Goal: Information Seeking & Learning: Learn about a topic

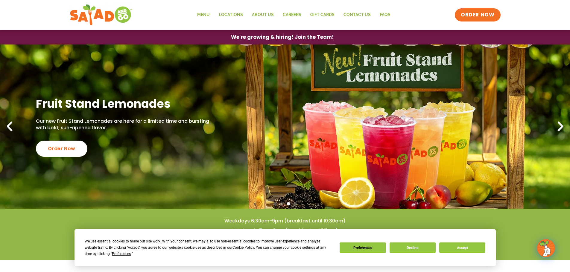
click at [13, 130] on icon "Previous slide" at bounding box center [9, 126] width 13 height 13
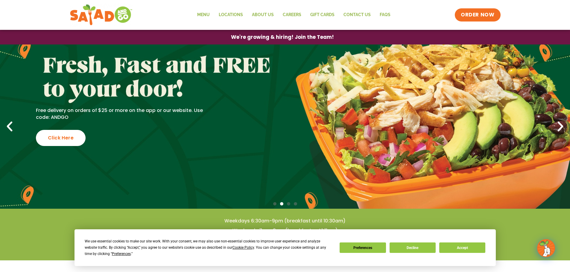
click at [557, 123] on icon "Next slide" at bounding box center [560, 126] width 13 height 13
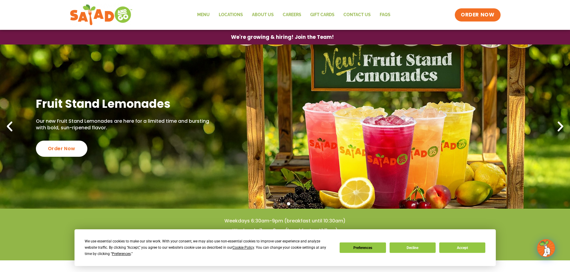
click at [557, 123] on icon "Next slide" at bounding box center [560, 126] width 13 height 13
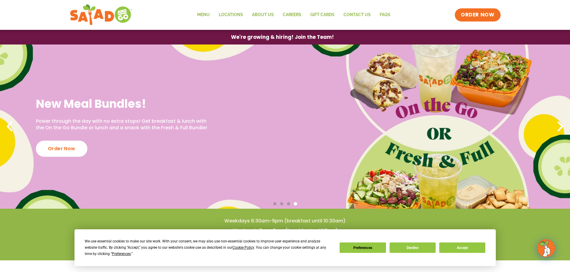
click at [557, 123] on icon "Next slide" at bounding box center [560, 126] width 13 height 13
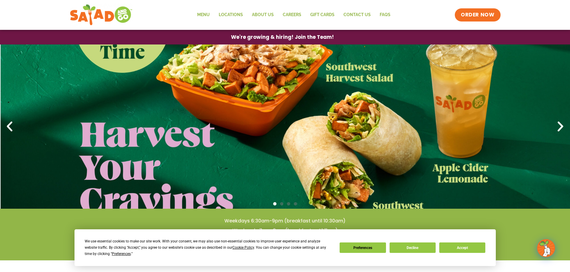
click at [557, 123] on icon "Next slide" at bounding box center [560, 126] width 13 height 13
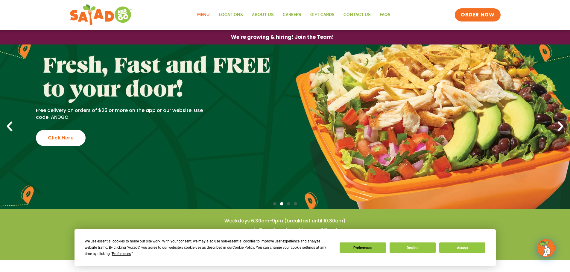
click at [211, 15] on link "Menu" at bounding box center [204, 15] width 22 height 14
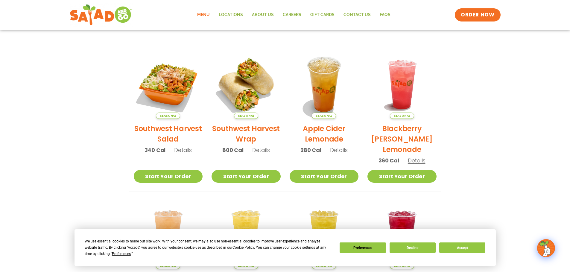
scroll to position [111, 0]
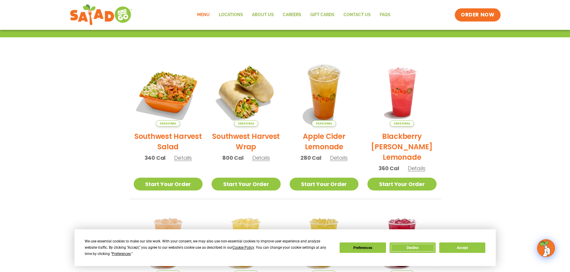
click at [412, 248] on button "Decline" at bounding box center [412, 248] width 46 height 10
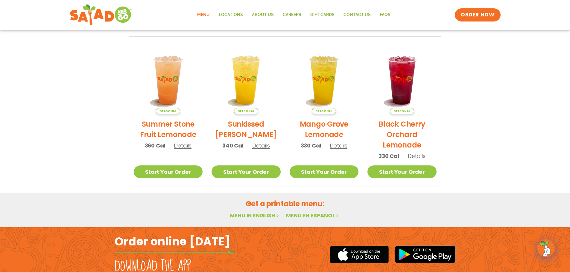
scroll to position [261, 0]
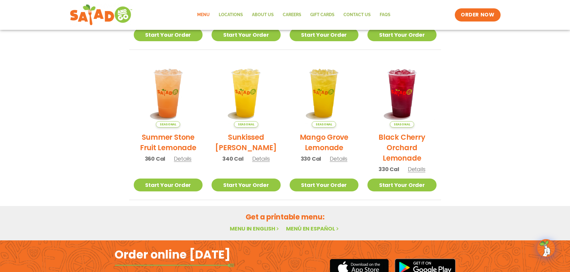
click at [274, 229] on link "Menu in English" at bounding box center [255, 228] width 50 height 7
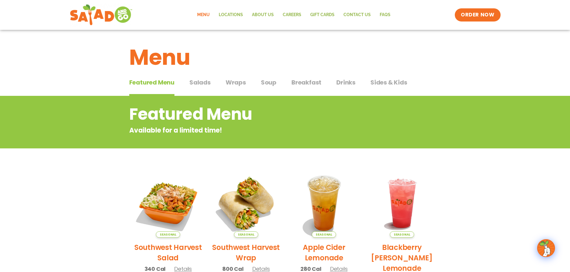
click at [266, 81] on span "Soup" at bounding box center [269, 82] width 16 height 9
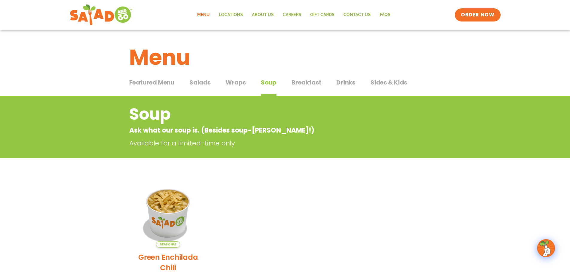
click at [346, 79] on span "Drinks" at bounding box center [345, 82] width 19 height 9
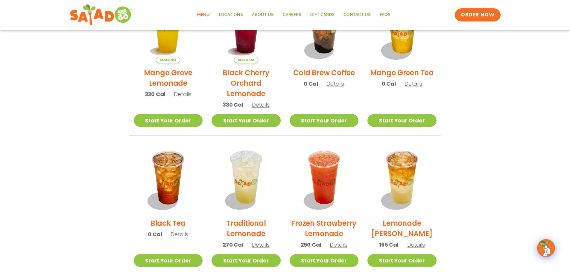
scroll to position [291, 0]
